Goal: Information Seeking & Learning: Learn about a topic

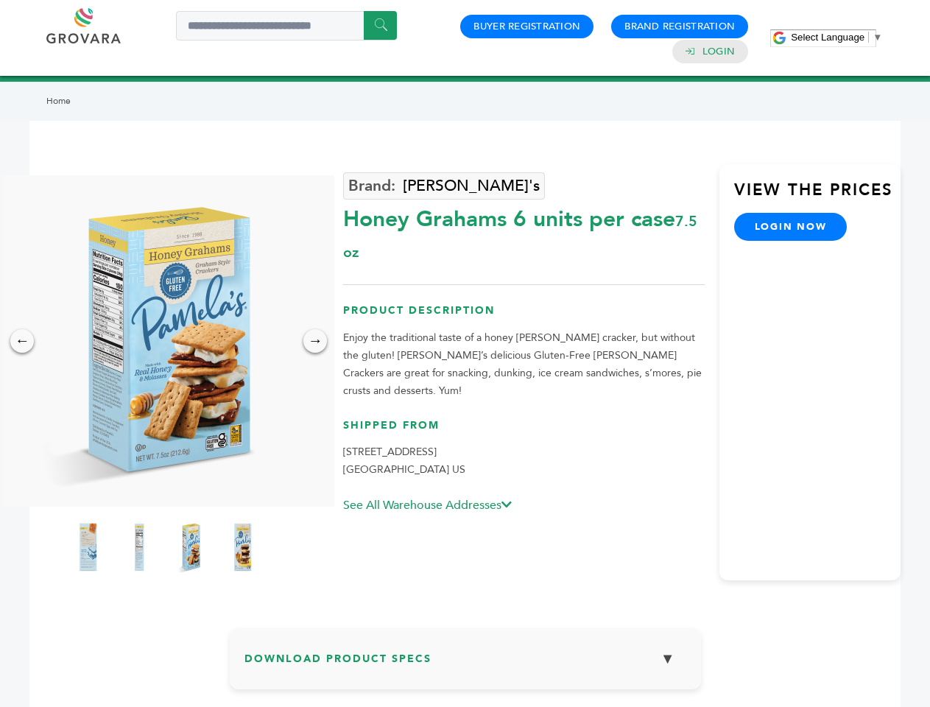
click at [836, 37] on span "Select Language" at bounding box center [827, 37] width 74 height 11
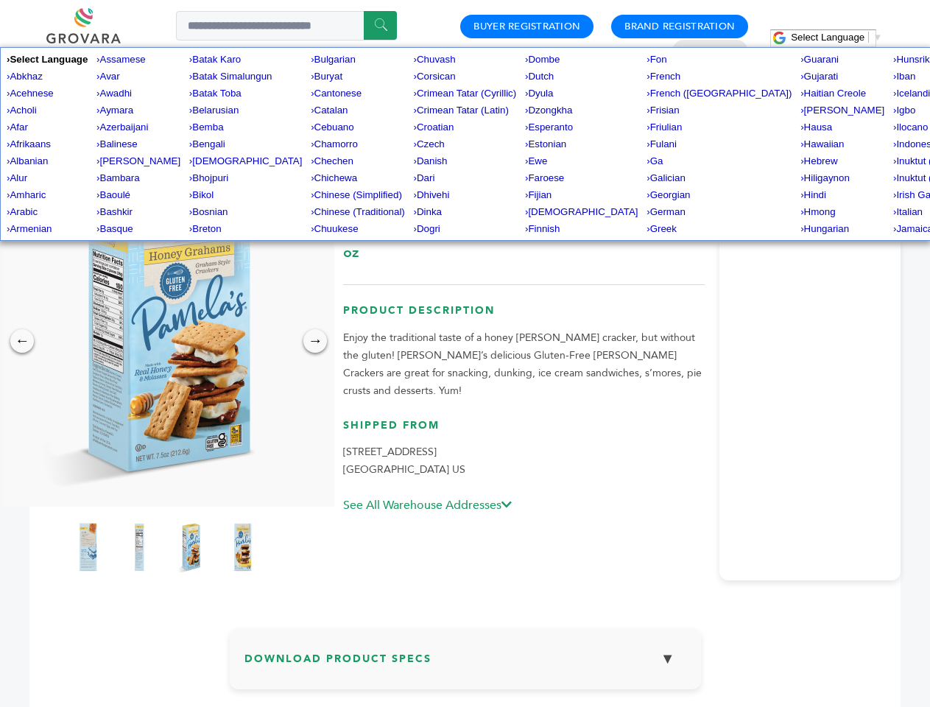
click at [165, 341] on img at bounding box center [164, 340] width 331 height 331
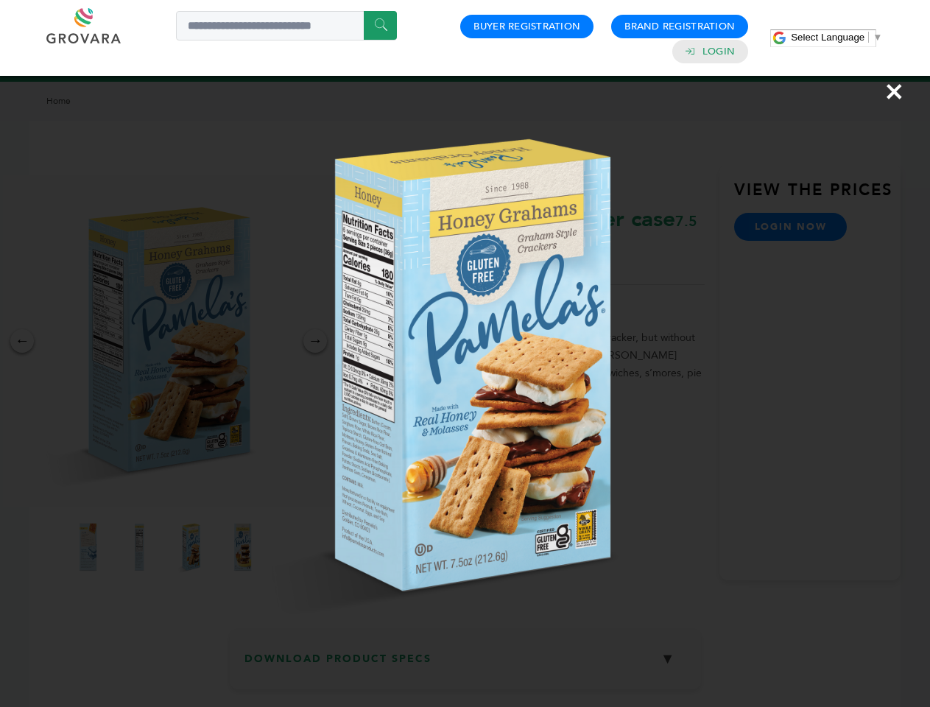
click at [22, 341] on div "×" at bounding box center [465, 353] width 930 height 707
click at [315, 341] on div "→" at bounding box center [315, 341] width 24 height 24
click at [88, 547] on img at bounding box center [87, 546] width 37 height 59
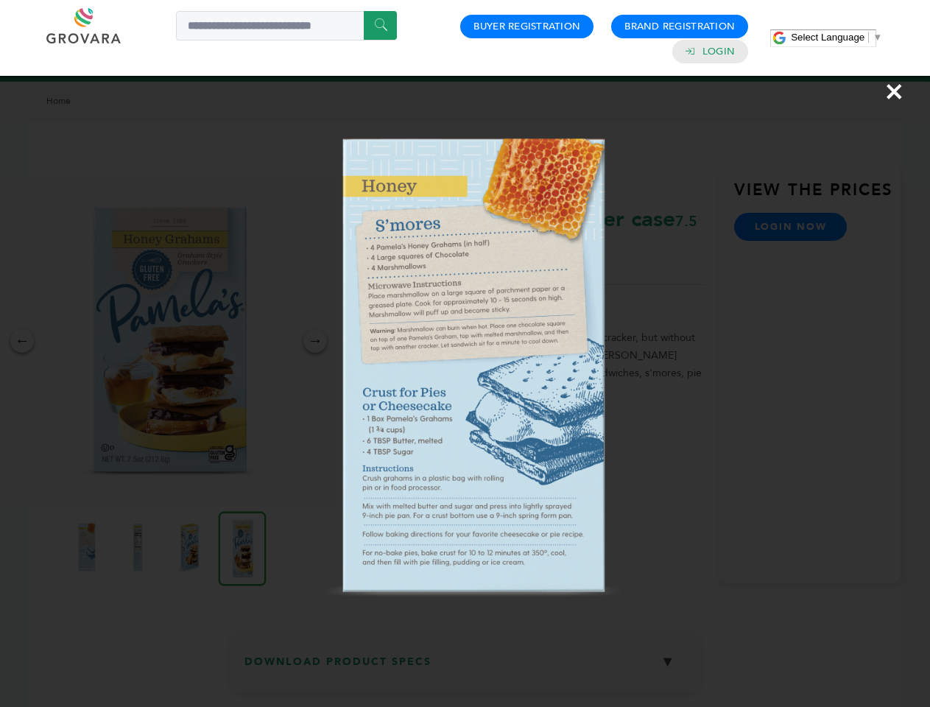
click at [139, 547] on div "×" at bounding box center [465, 353] width 930 height 707
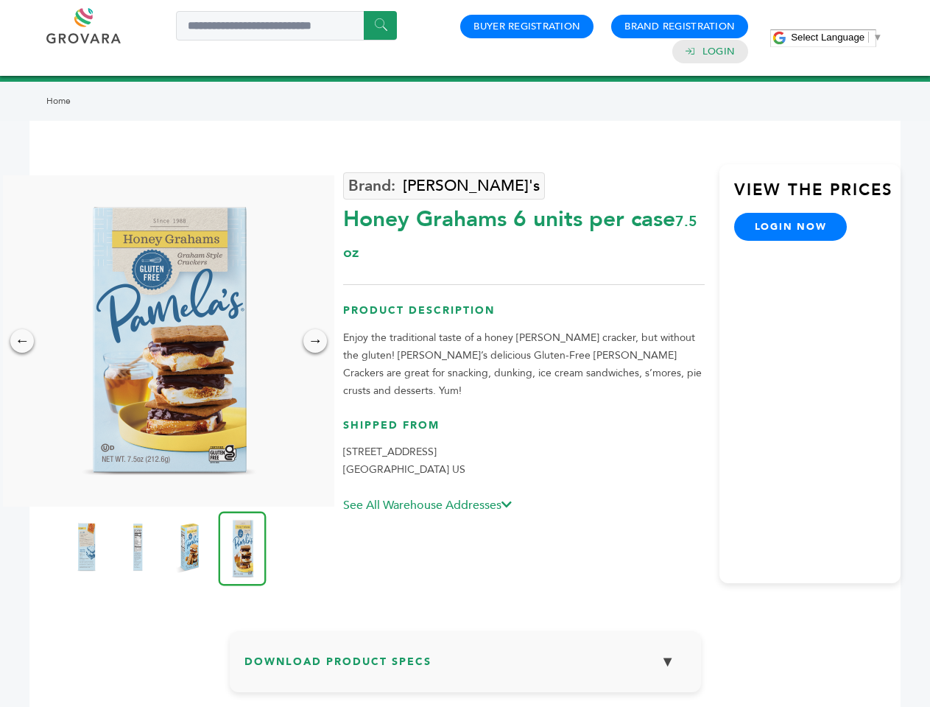
click at [191, 547] on img at bounding box center [189, 546] width 37 height 59
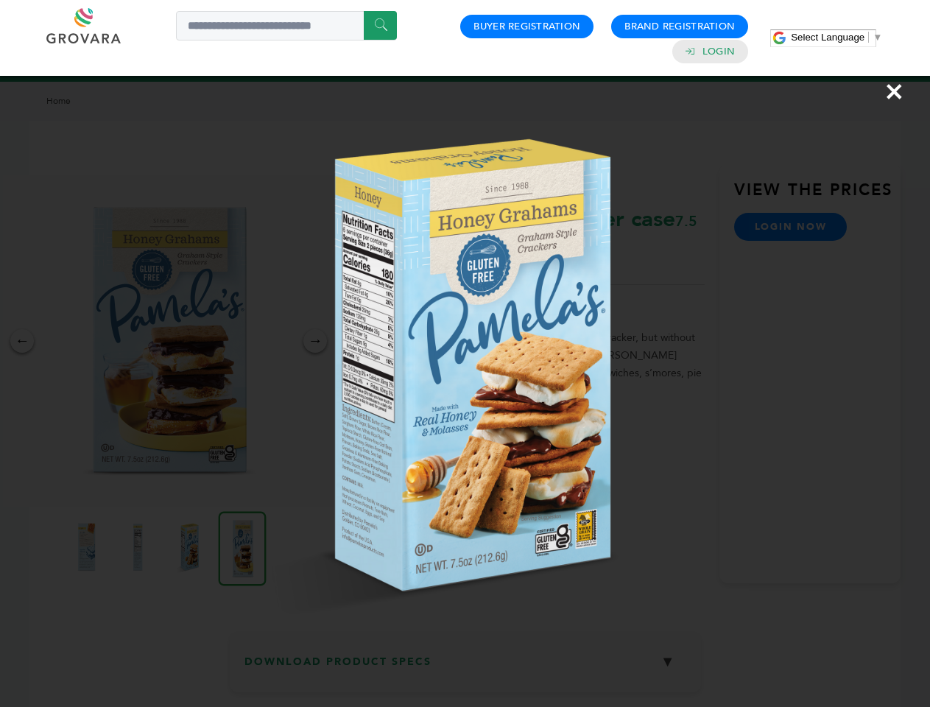
click at [0, 0] on img at bounding box center [0, 0] width 0 height 0
click at [465, 664] on div "×" at bounding box center [465, 353] width 930 height 707
